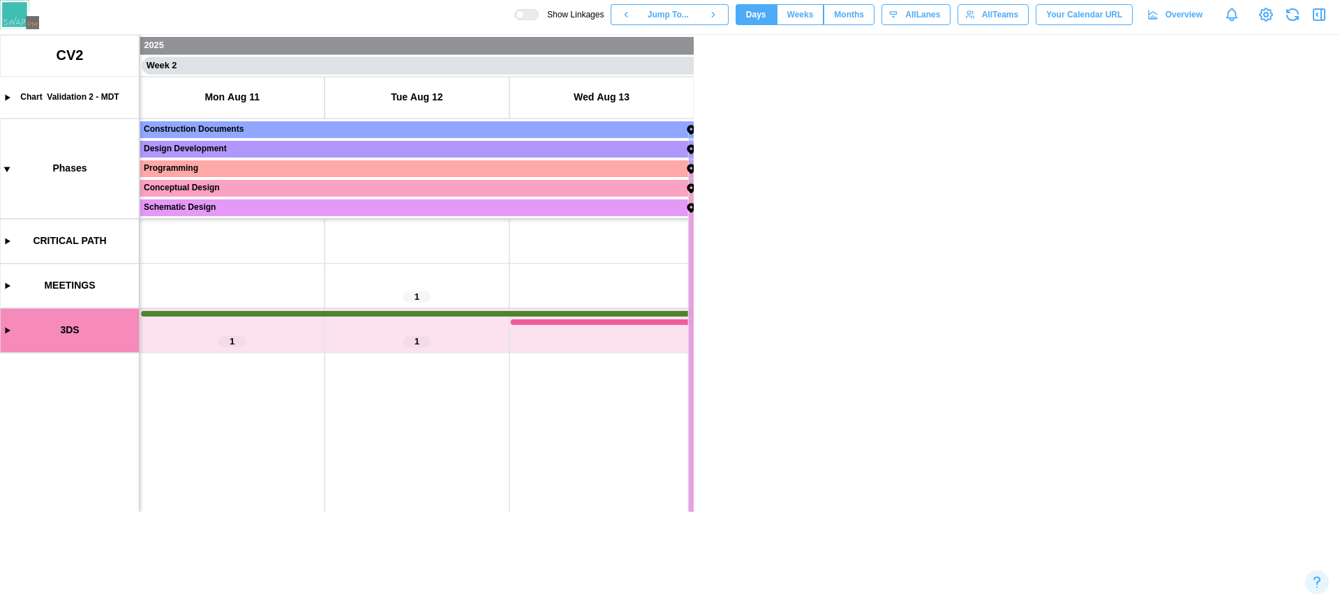
scroll to position [0, 923]
